Goal: Transaction & Acquisition: Download file/media

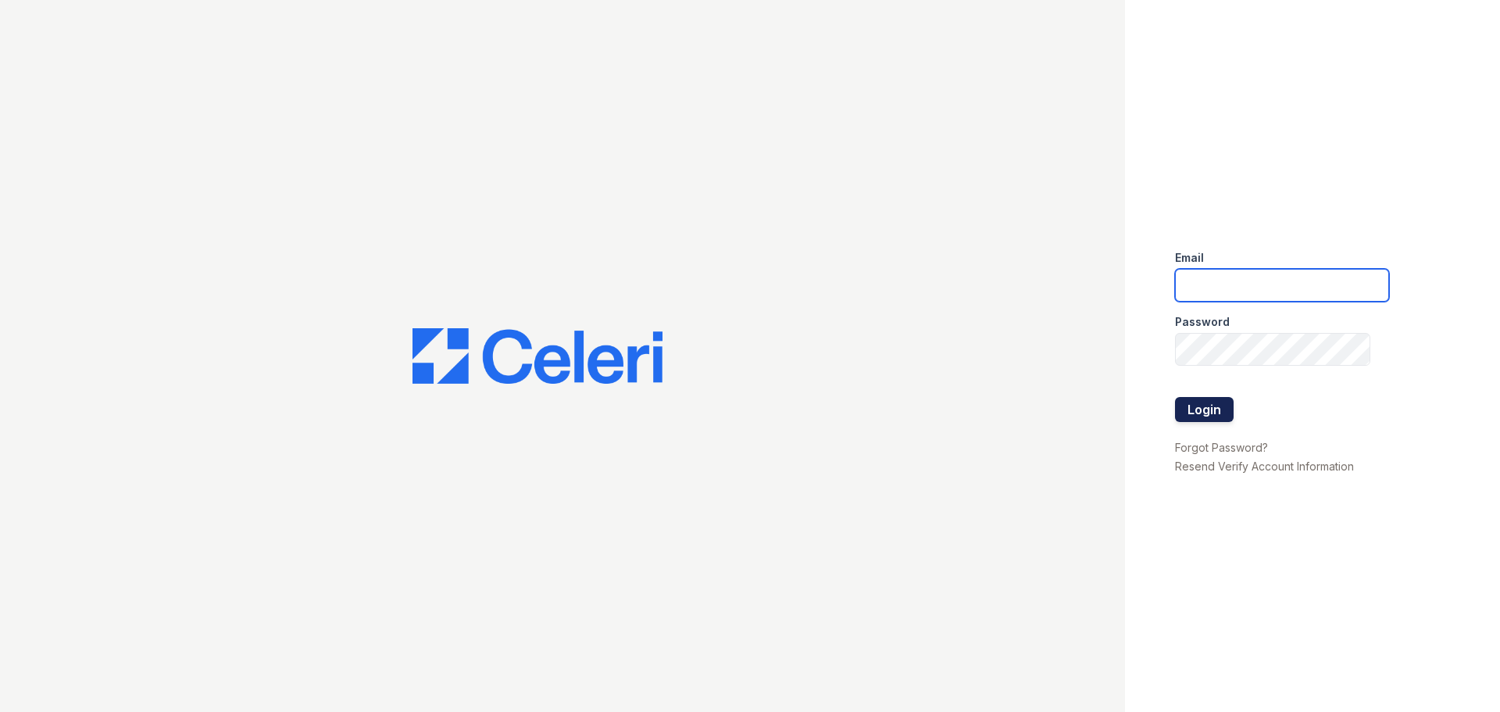
type input "[EMAIL_ADDRESS][DOMAIN_NAME]"
click at [1194, 411] on button "Login" at bounding box center [1204, 409] width 59 height 25
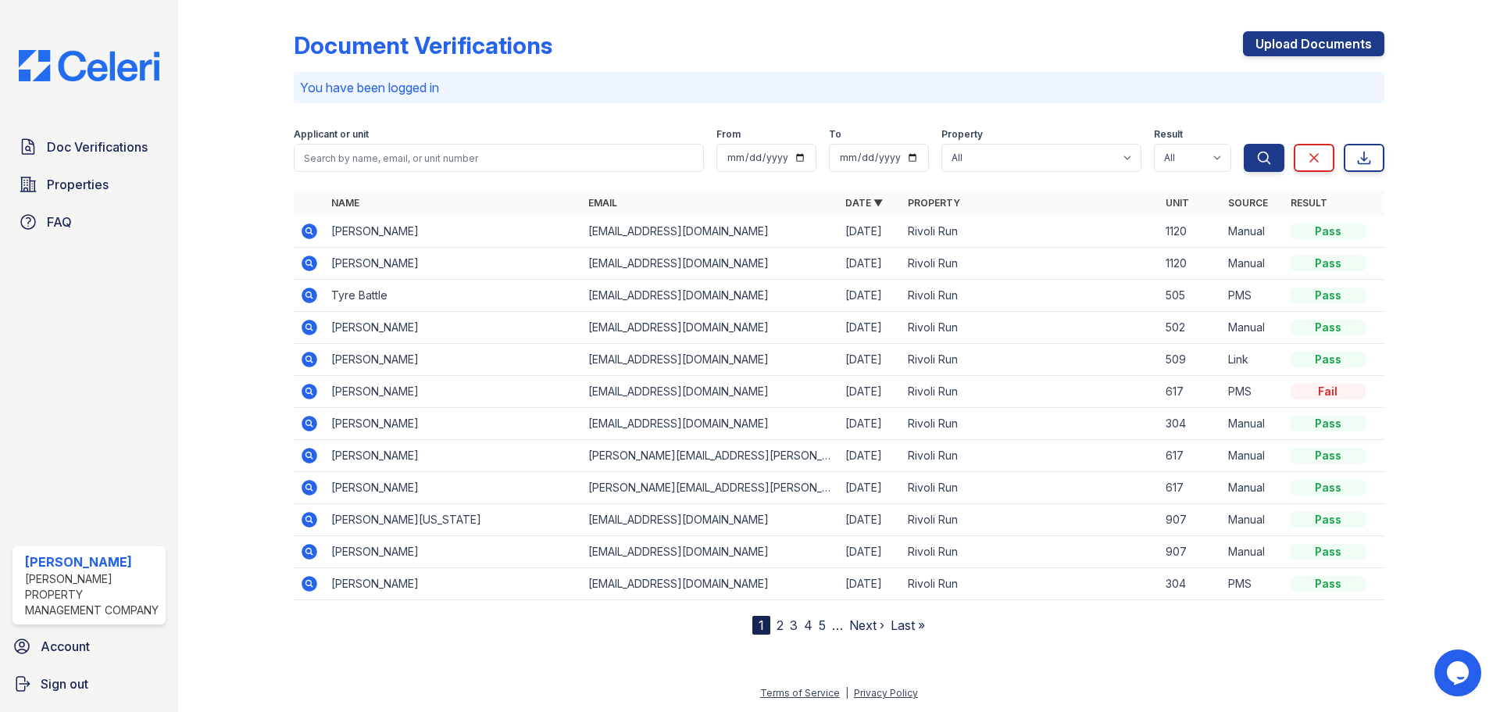
click at [310, 229] on icon at bounding box center [309, 231] width 19 height 19
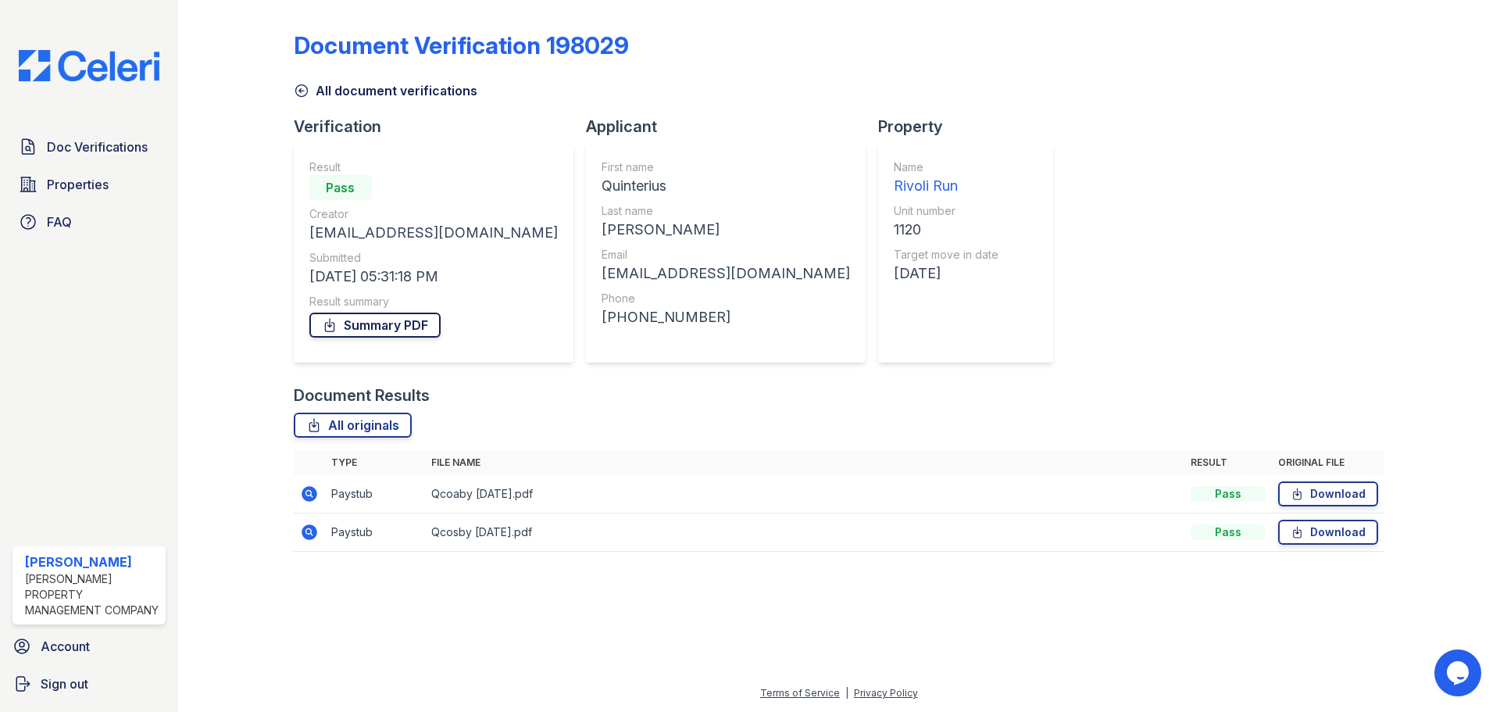
click at [412, 323] on link "Summary PDF" at bounding box center [374, 325] width 131 height 25
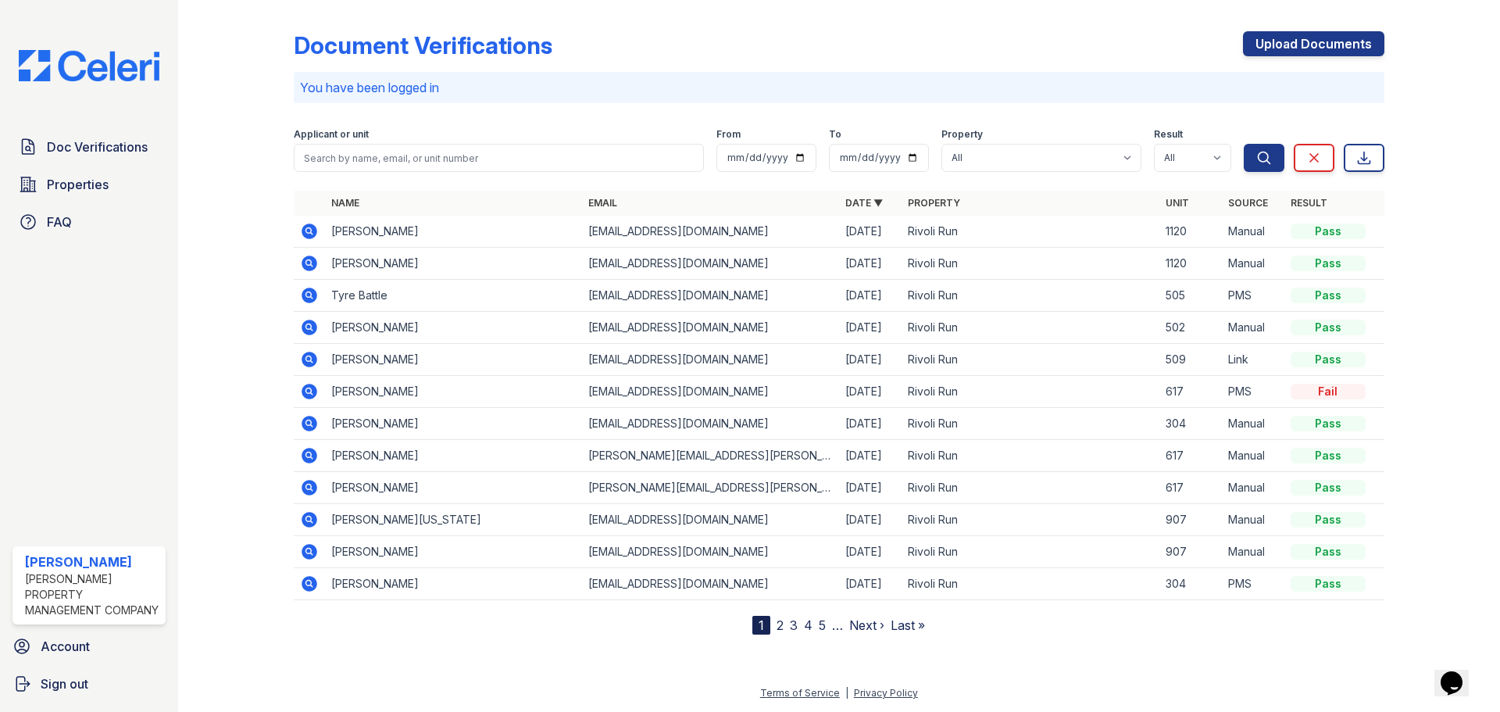
click at [305, 263] on icon at bounding box center [310, 263] width 16 height 16
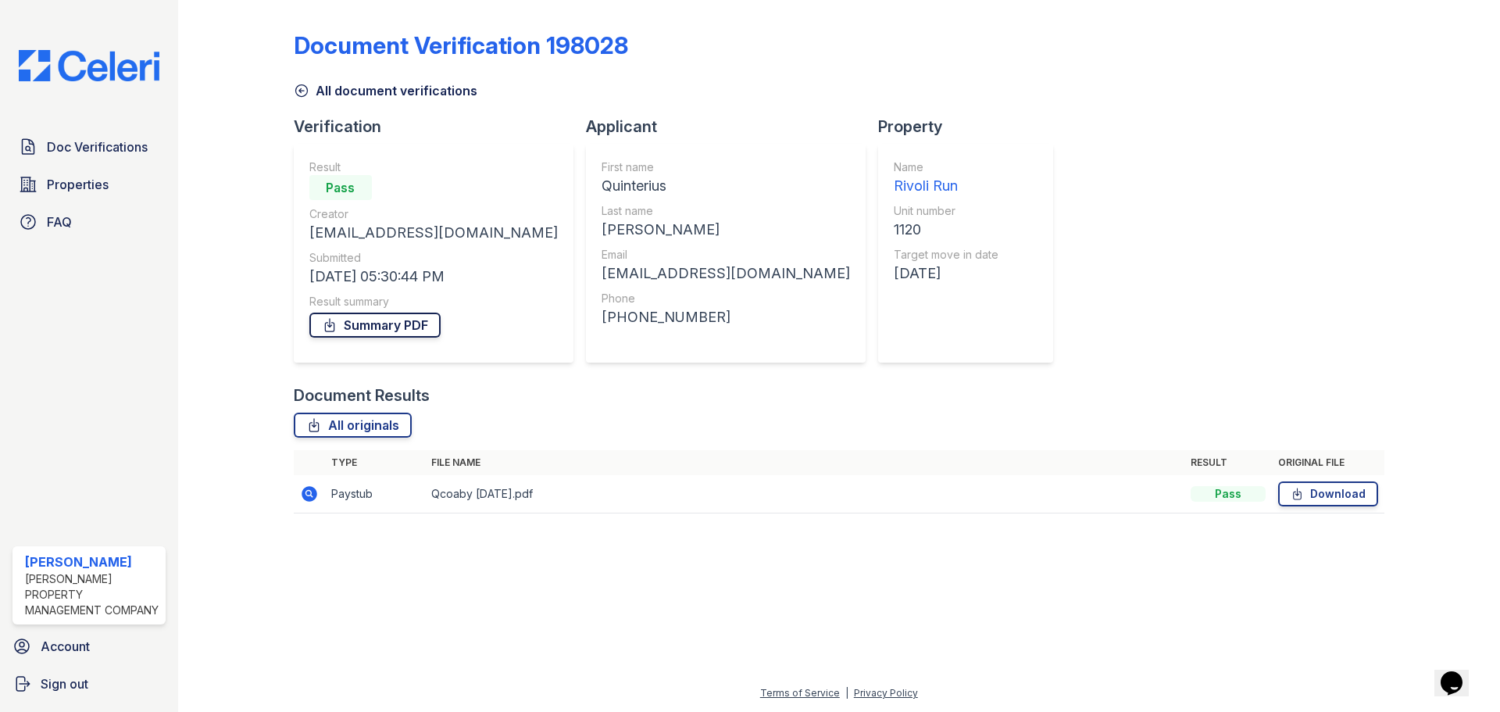
click at [397, 320] on link "Summary PDF" at bounding box center [374, 325] width 131 height 25
click at [366, 420] on link "All originals" at bounding box center [353, 425] width 118 height 25
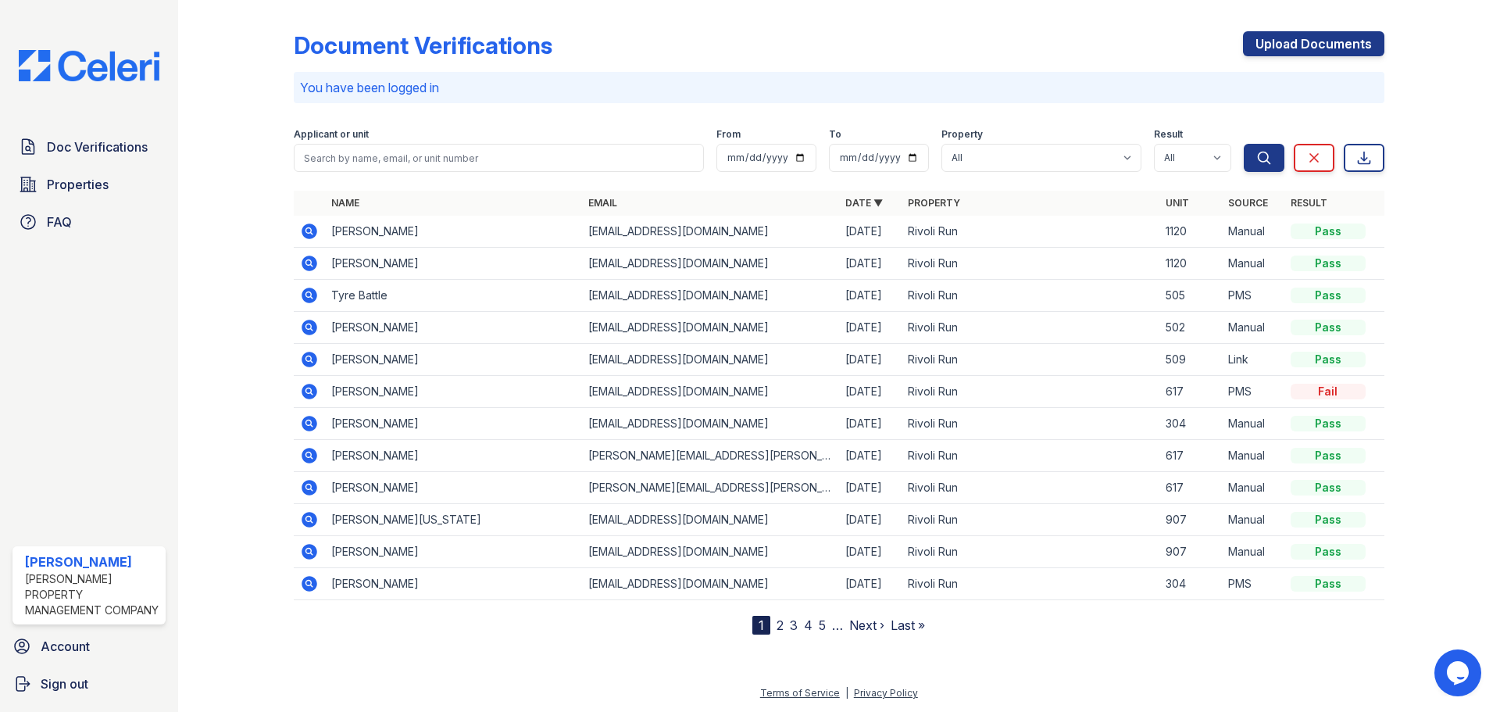
click at [305, 228] on icon at bounding box center [310, 231] width 16 height 16
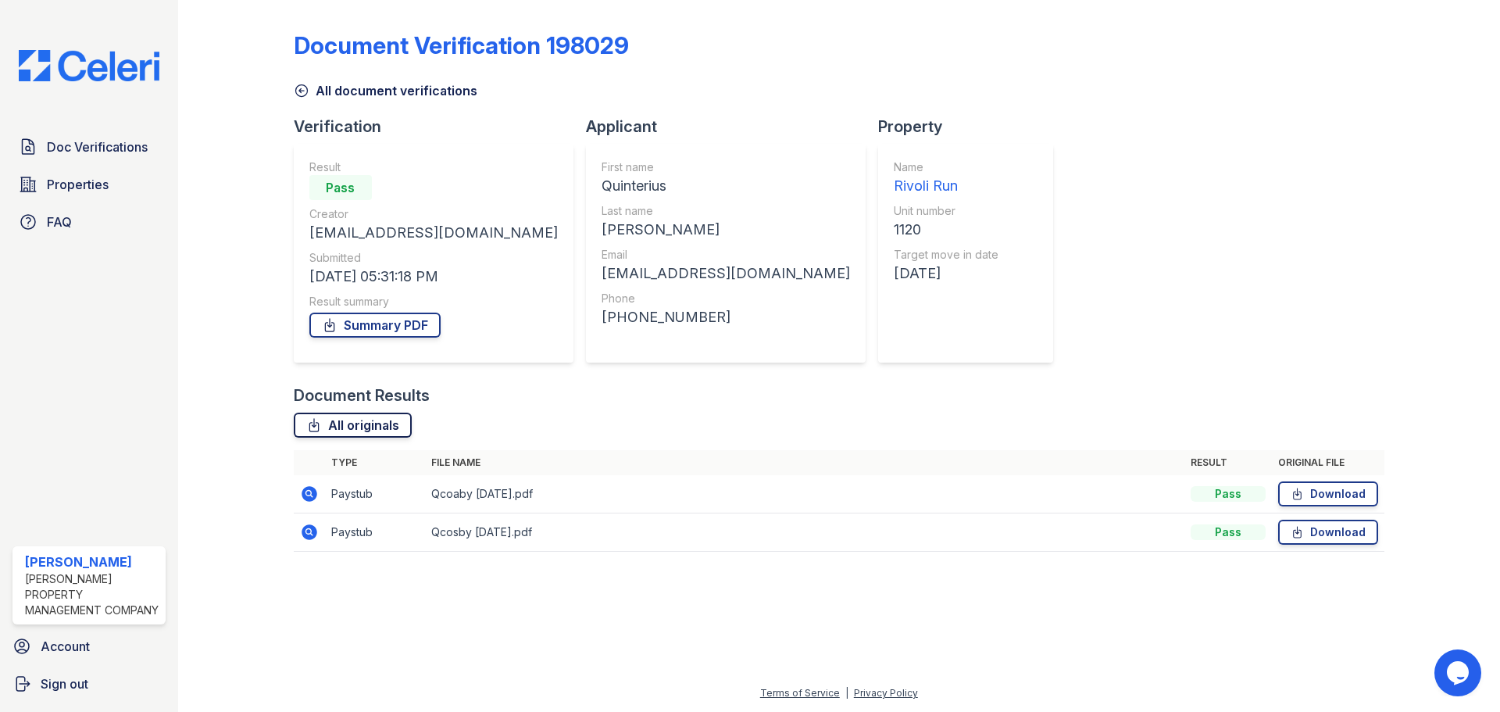
click at [329, 427] on link "All originals" at bounding box center [353, 425] width 118 height 25
click at [1345, 491] on link "Download" at bounding box center [1328, 493] width 100 height 25
click at [1356, 530] on link "Download" at bounding box center [1328, 532] width 100 height 25
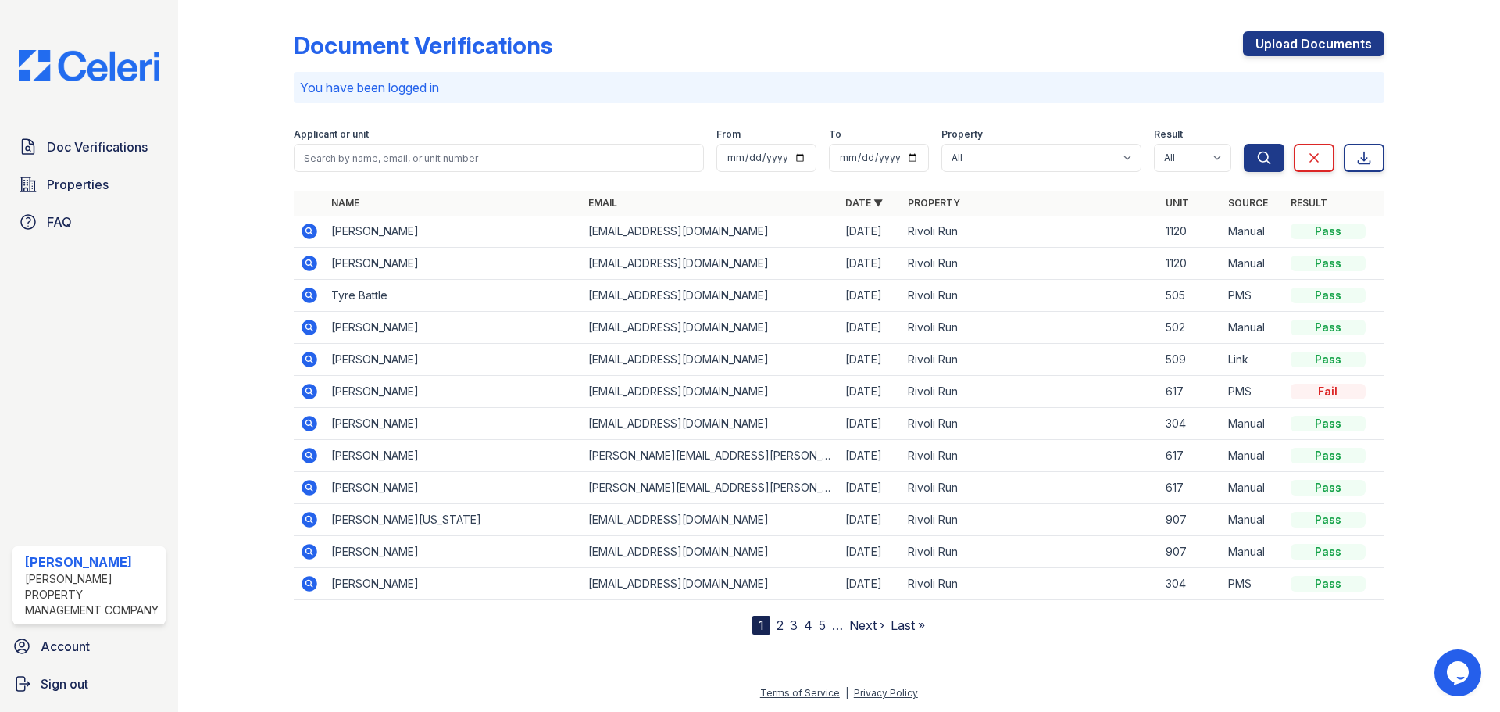
drag, startPoint x: 310, startPoint y: 264, endPoint x: 924, endPoint y: 474, distance: 649.1
click at [310, 264] on icon at bounding box center [309, 263] width 19 height 19
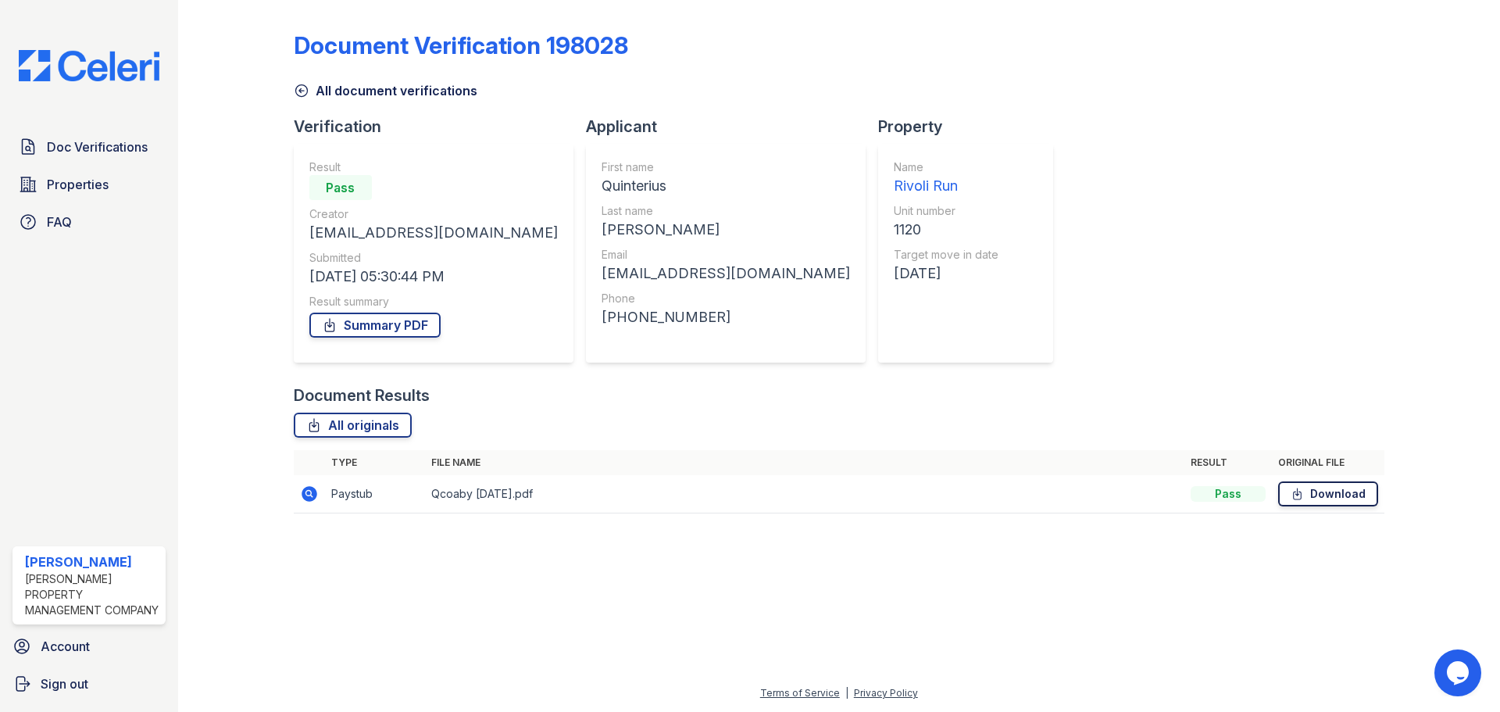
click at [1338, 493] on link "Download" at bounding box center [1328, 493] width 100 height 25
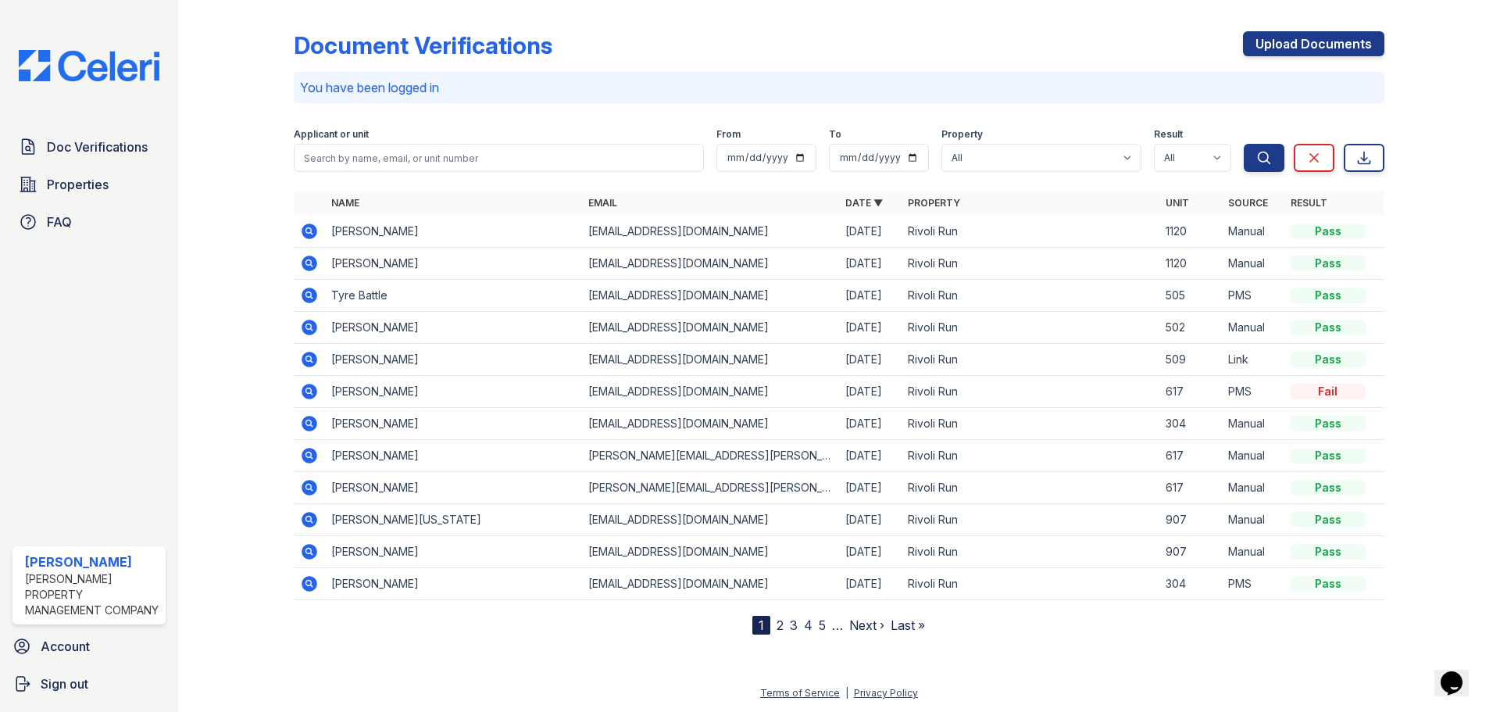
click at [307, 231] on icon at bounding box center [308, 230] width 4 height 4
